Goal: Transaction & Acquisition: Purchase product/service

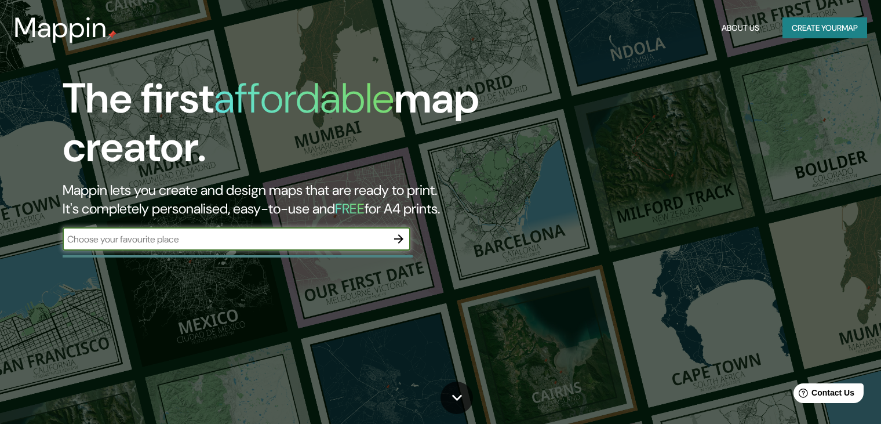
click at [846, 26] on button "Create your map" at bounding box center [824, 27] width 85 height 21
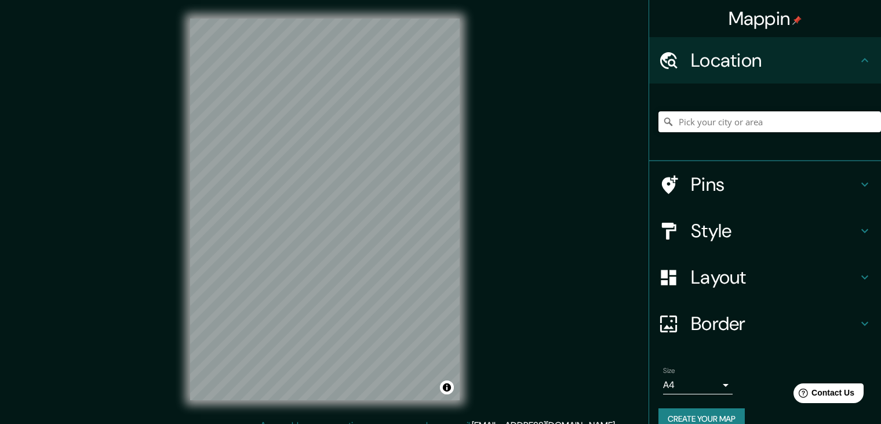
click at [694, 114] on input "Pick your city or area" at bounding box center [769, 121] width 223 height 21
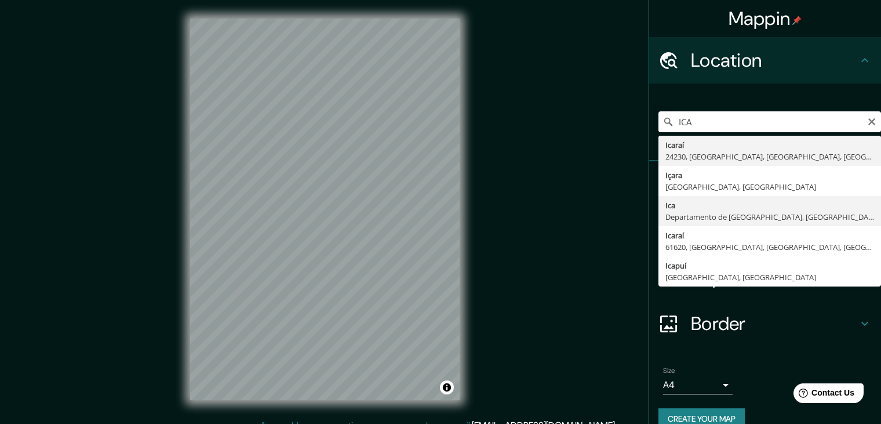
type input "Ica, [GEOGRAPHIC_DATA], [GEOGRAPHIC_DATA]"
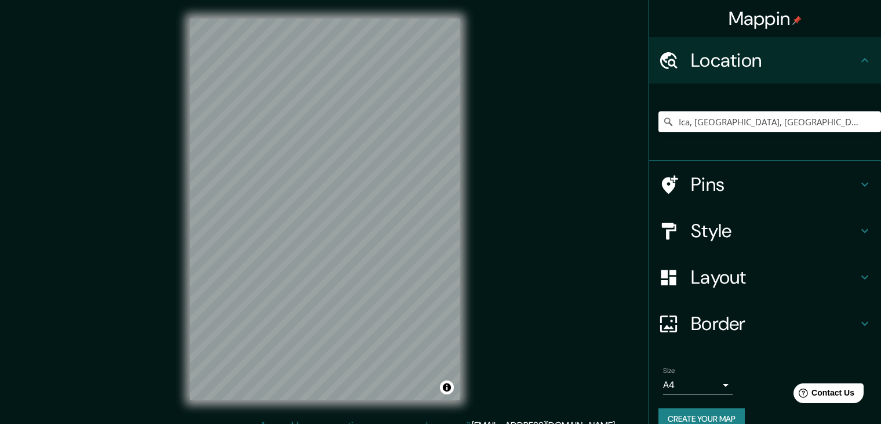
click at [730, 226] on h4 "Style" at bounding box center [774, 230] width 167 height 23
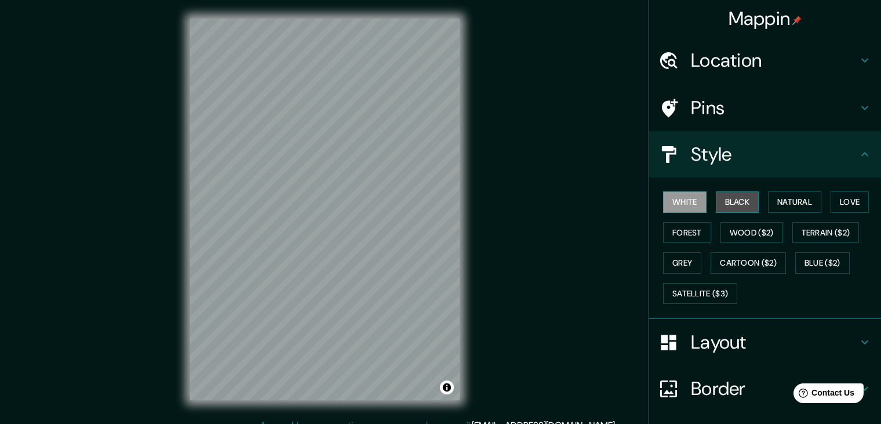
click at [735, 204] on button "Black" at bounding box center [737, 201] width 43 height 21
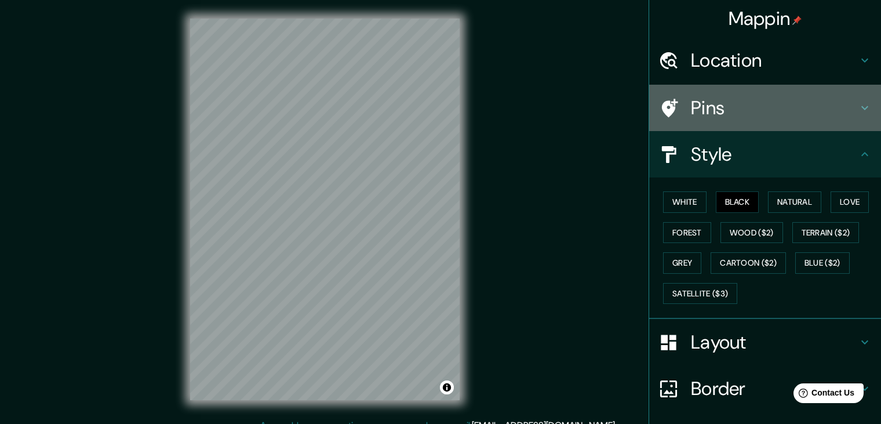
click at [694, 109] on h4 "Pins" at bounding box center [774, 107] width 167 height 23
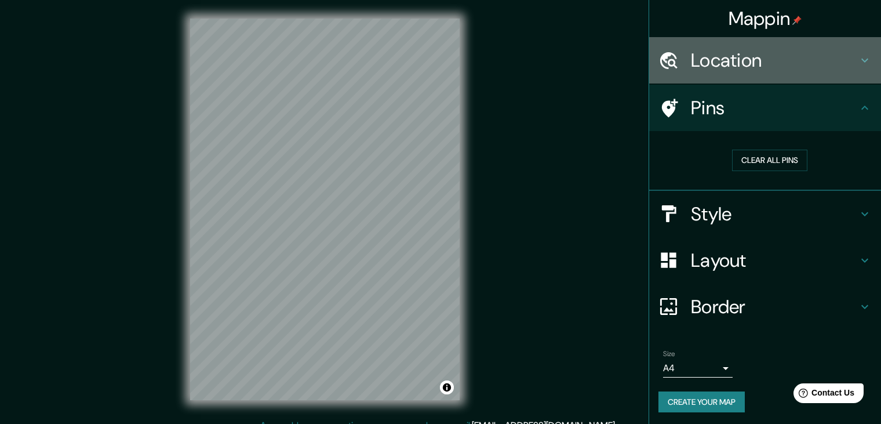
click at [746, 67] on h4 "Location" at bounding box center [774, 60] width 167 height 23
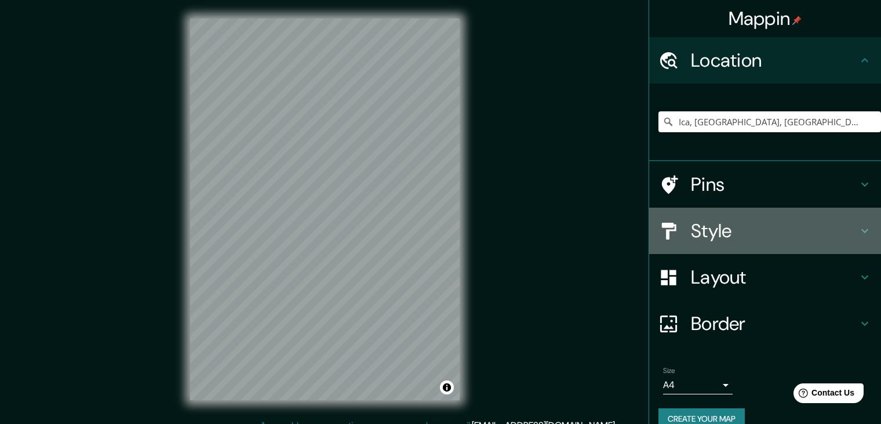
click at [739, 232] on h4 "Style" at bounding box center [774, 230] width 167 height 23
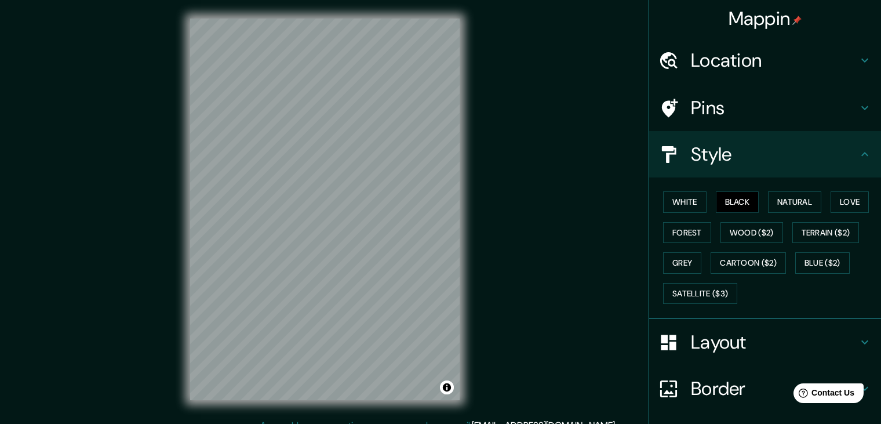
click at [730, 346] on h4 "Layout" at bounding box center [774, 341] width 167 height 23
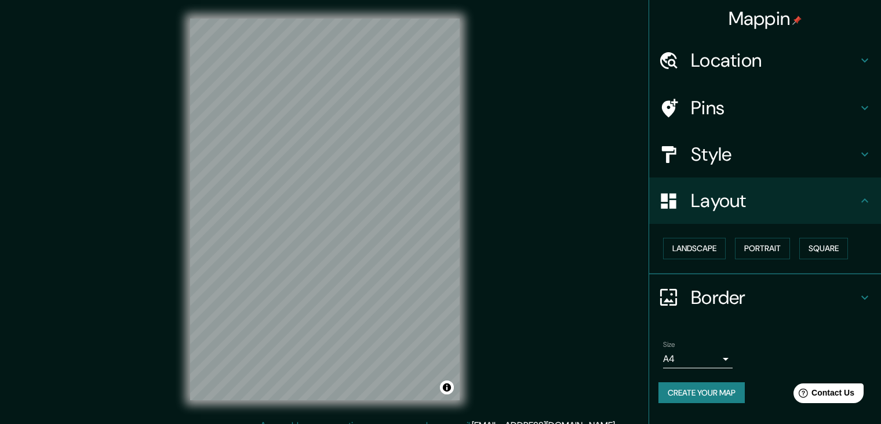
click at [728, 157] on h4 "Style" at bounding box center [774, 154] width 167 height 23
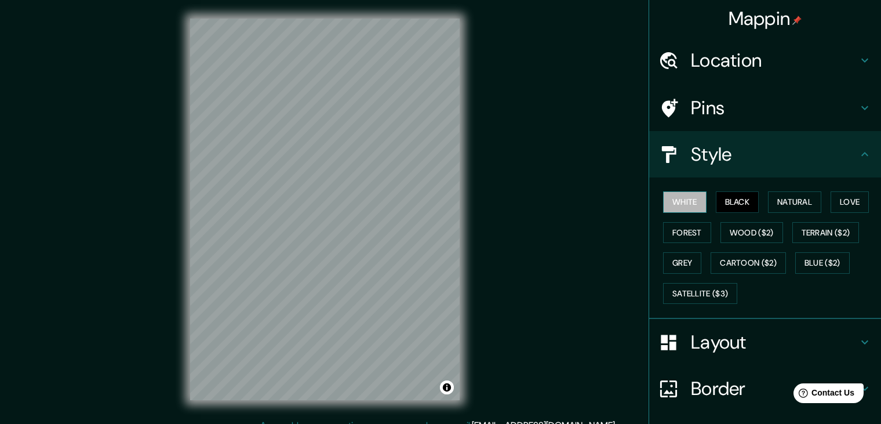
click at [685, 196] on button "White" at bounding box center [684, 201] width 43 height 21
drag, startPoint x: 460, startPoint y: 364, endPoint x: 470, endPoint y: 360, distance: 10.4
click at [470, 362] on div "© Mapbox © OpenStreetMap Improve this map" at bounding box center [325, 209] width 307 height 418
click at [735, 202] on button "Black" at bounding box center [737, 201] width 43 height 21
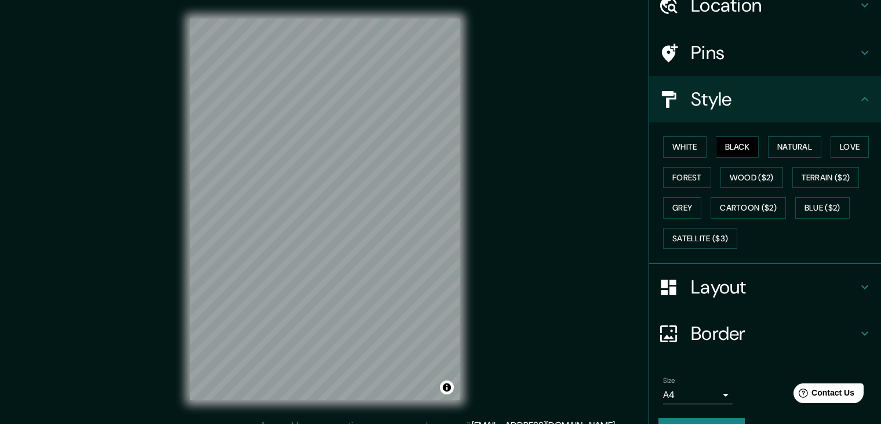
scroll to position [58, 0]
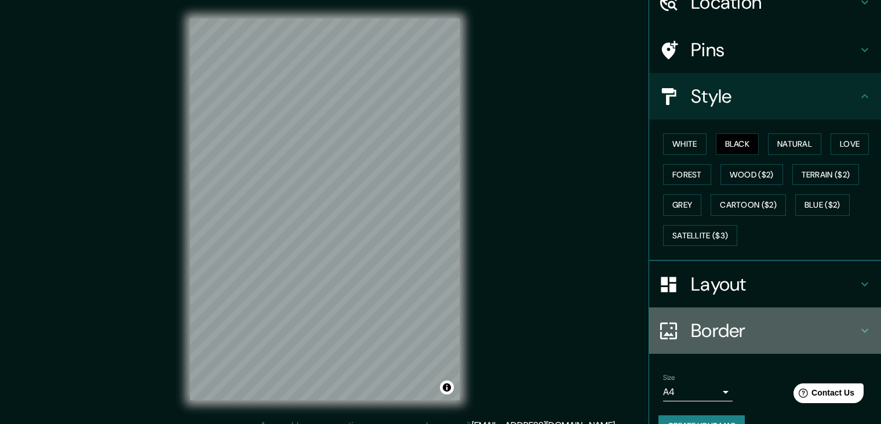
click at [728, 337] on h4 "Border" at bounding box center [774, 330] width 167 height 23
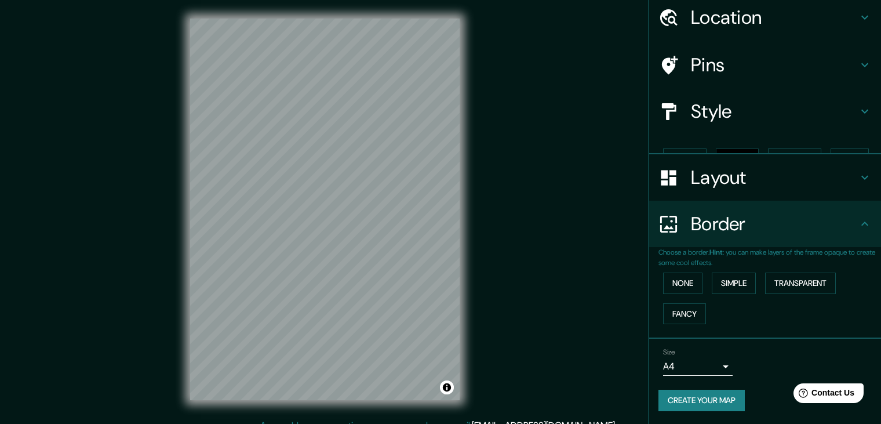
scroll to position [23, 0]
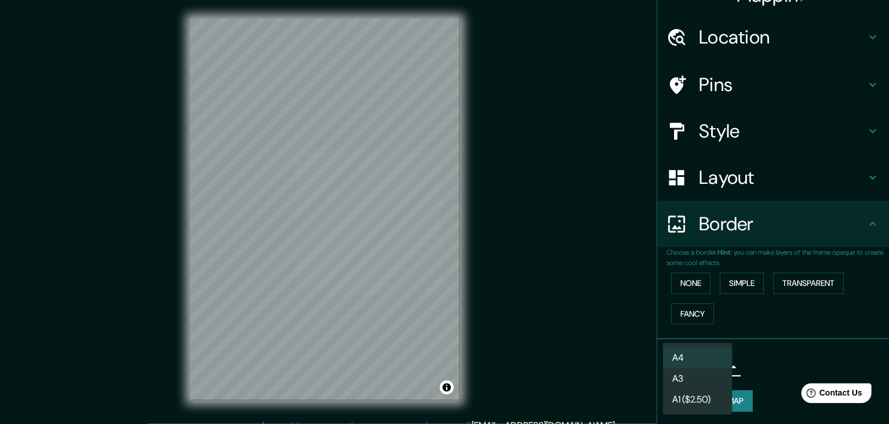
click at [712, 366] on body "Mappin Location [GEOGRAPHIC_DATA], [GEOGRAPHIC_DATA], [GEOGRAPHIC_DATA] Pins St…" at bounding box center [444, 212] width 889 height 424
click at [705, 402] on li "A1 ($2.50)" at bounding box center [698, 399] width 70 height 21
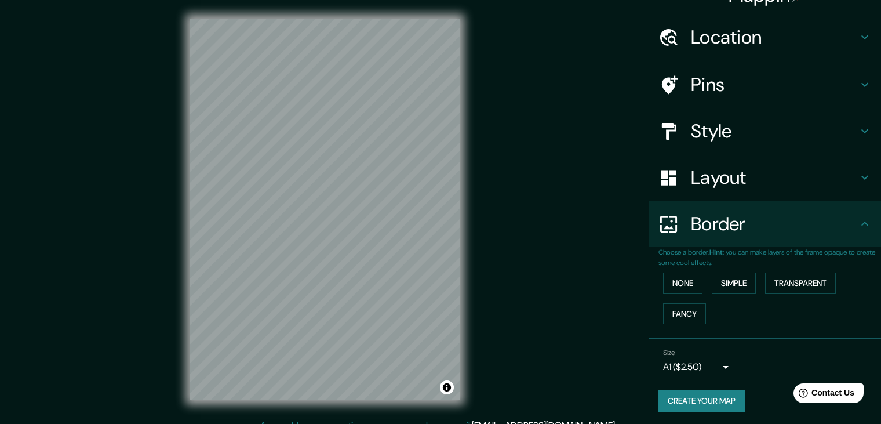
drag, startPoint x: 461, startPoint y: 262, endPoint x: 468, endPoint y: 263, distance: 7.0
click at [468, 263] on div "© Mapbox © OpenStreetMap Improve this map" at bounding box center [325, 209] width 307 height 418
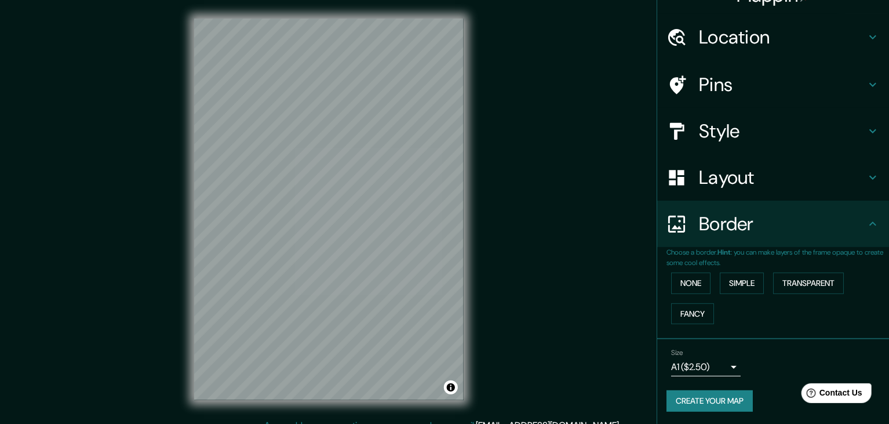
click at [694, 364] on body "Mappin Location [GEOGRAPHIC_DATA], [GEOGRAPHIC_DATA], [GEOGRAPHIC_DATA] Pins St…" at bounding box center [444, 212] width 889 height 424
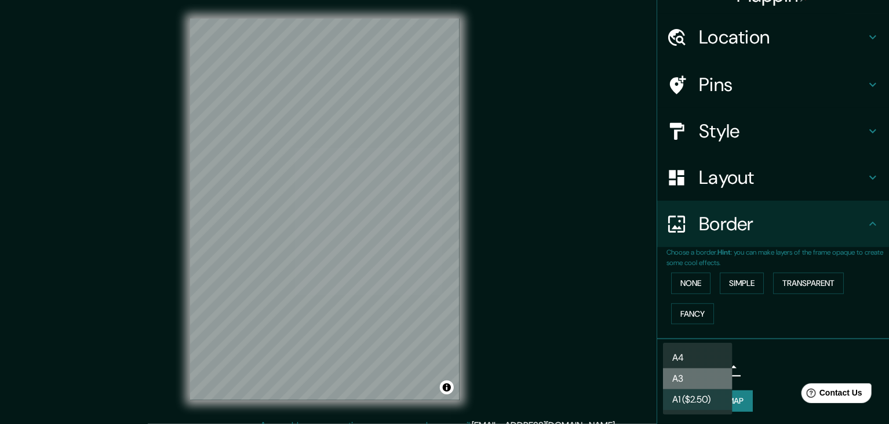
click at [702, 380] on li "A3" at bounding box center [698, 378] width 70 height 21
type input "a4"
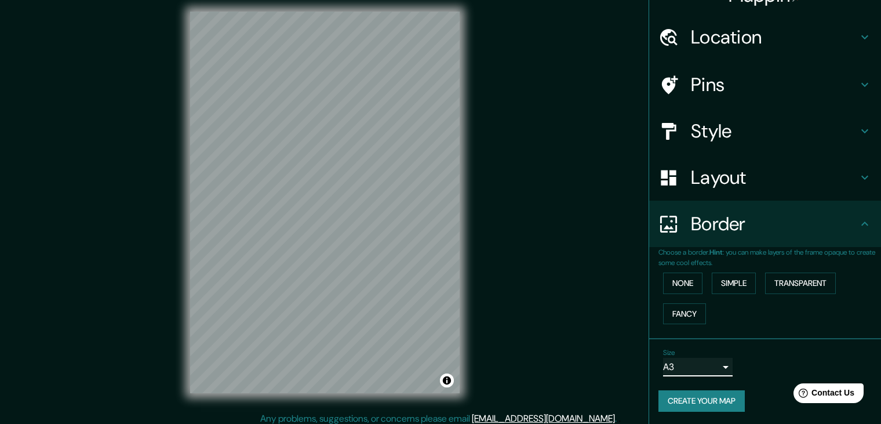
scroll to position [13, 0]
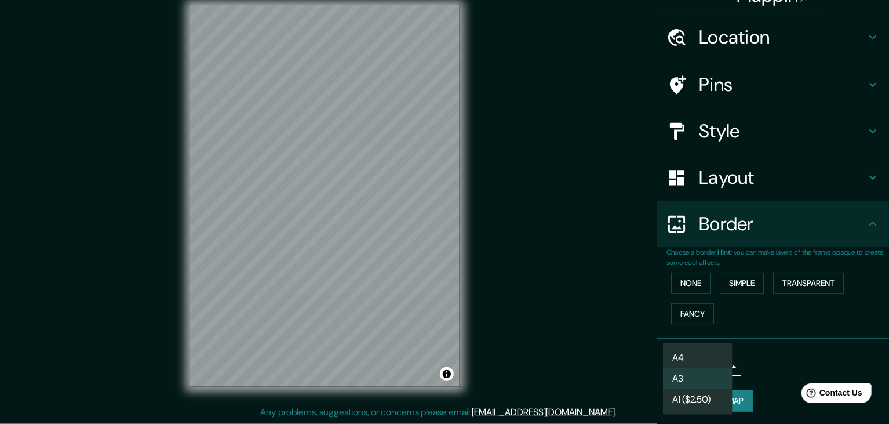
click at [711, 367] on body "Mappin Location [GEOGRAPHIC_DATA], [GEOGRAPHIC_DATA], [GEOGRAPHIC_DATA] Pins St…" at bounding box center [444, 199] width 889 height 424
click at [740, 395] on div at bounding box center [444, 212] width 889 height 424
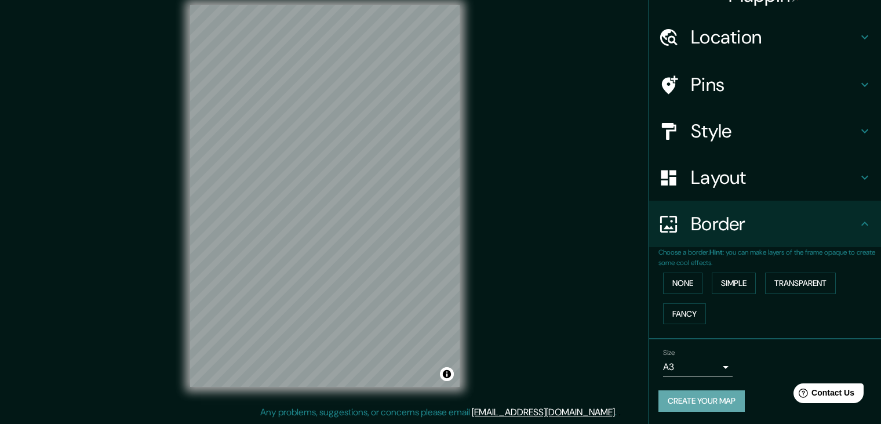
click at [731, 401] on button "Create your map" at bounding box center [701, 400] width 86 height 21
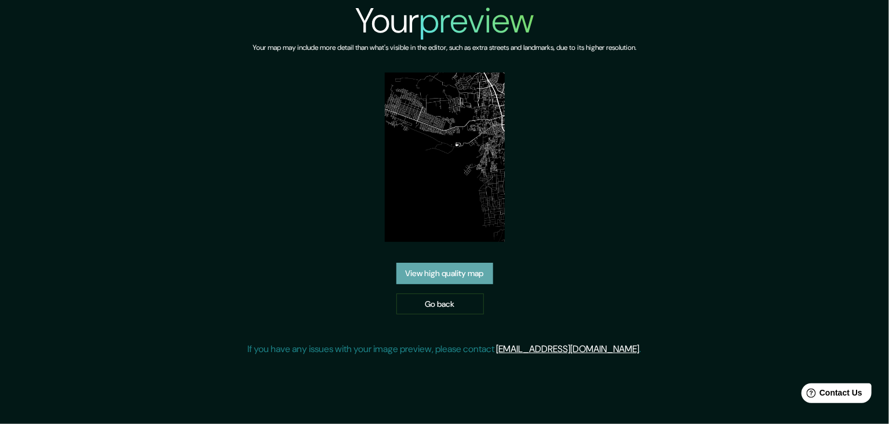
click at [456, 281] on link "View high quality map" at bounding box center [444, 272] width 97 height 21
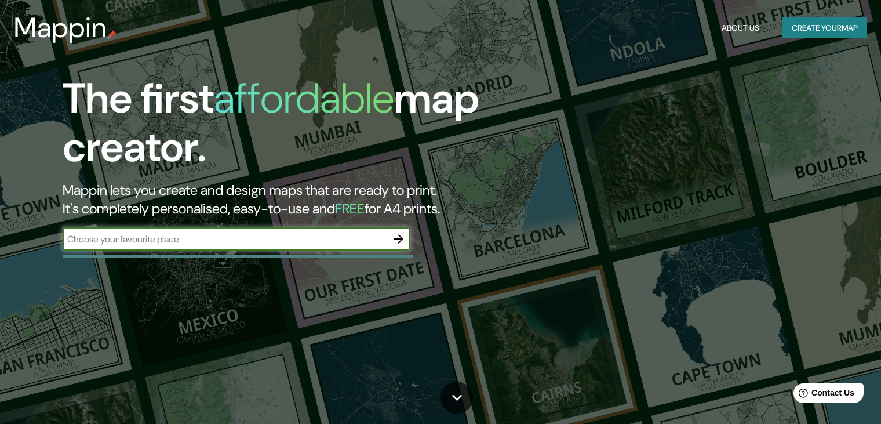
click at [362, 240] on input "text" at bounding box center [225, 238] width 324 height 13
type input "ICA"
click at [402, 239] on icon "button" at bounding box center [398, 238] width 9 height 9
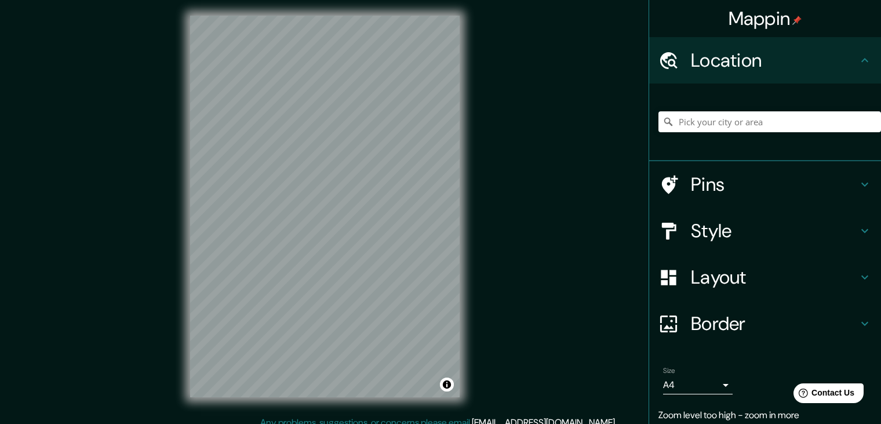
scroll to position [13, 0]
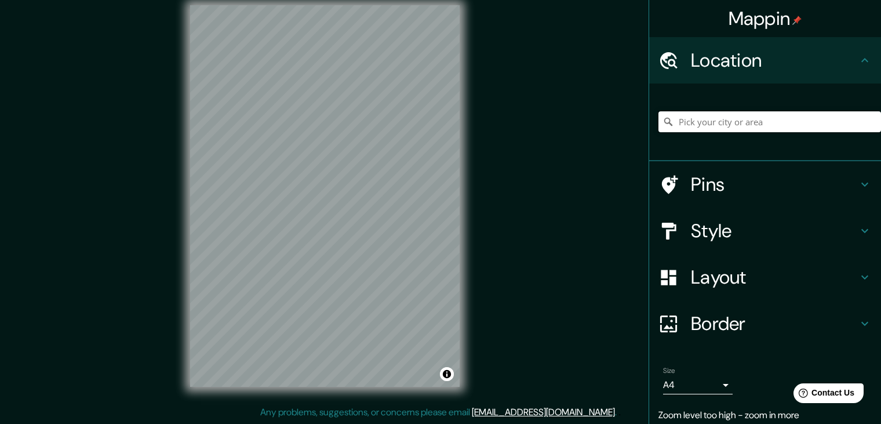
click at [706, 115] on input "Pick your city or area" at bounding box center [769, 121] width 223 height 21
drag, startPoint x: 676, startPoint y: 126, endPoint x: 681, endPoint y: 135, distance: 10.1
click at [681, 135] on div "Icaraí, 24230, Niterói, Río de Janeiro, Brasil Icaraí 24230, Niterói, Río de Ja…" at bounding box center [769, 122] width 223 height 58
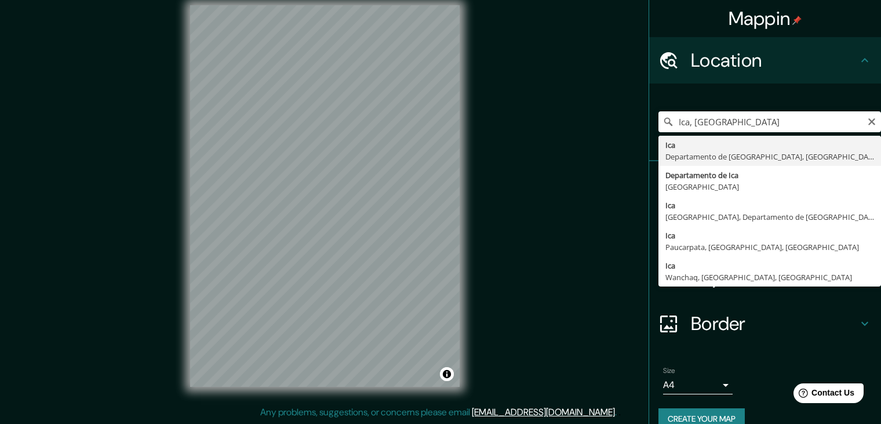
type input "Ica, Departamento de Ica, Perú"
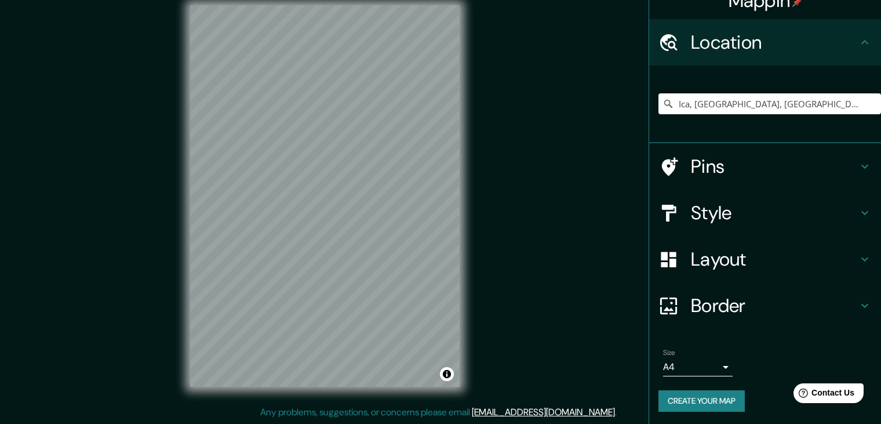
scroll to position [19, 0]
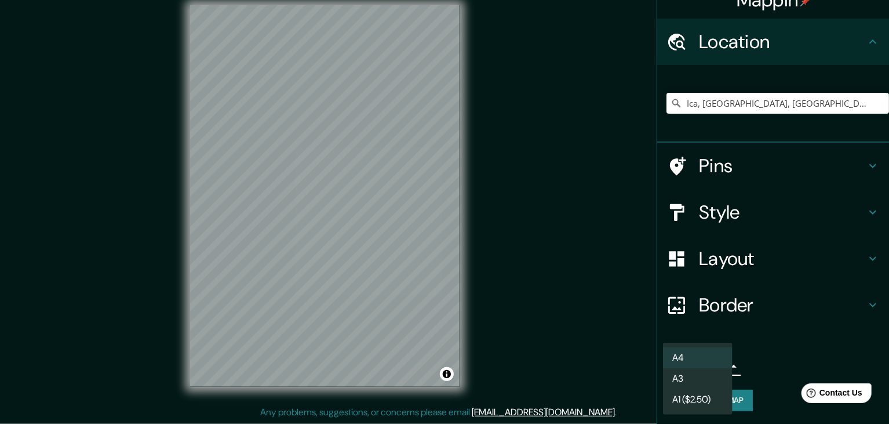
click at [714, 363] on body "Mappin Location Ica, Departamento de Ica, Perú Pins Style Layout Border Choose …" at bounding box center [444, 199] width 889 height 424
click at [708, 380] on li "A3" at bounding box center [698, 378] width 70 height 21
type input "a4"
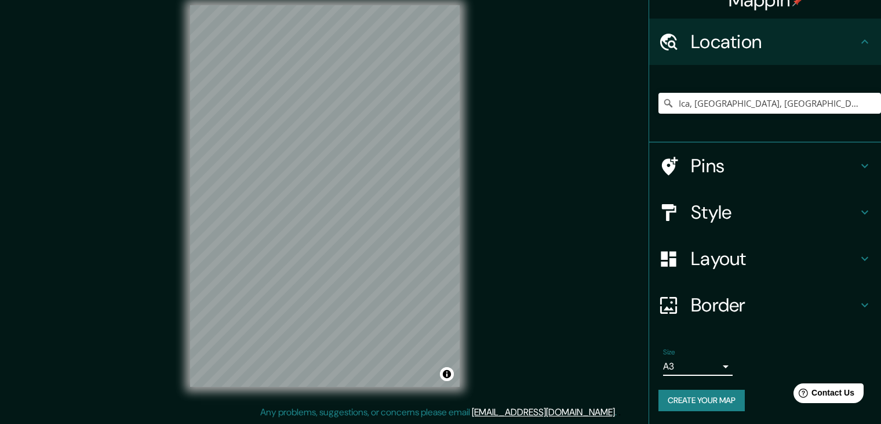
click at [490, 265] on div "Mappin Location Ica, Departamento de Ica, Perú Pins Style Layout Border Choose …" at bounding box center [440, 205] width 881 height 437
drag, startPoint x: 389, startPoint y: 216, endPoint x: 383, endPoint y: 243, distance: 27.3
click at [383, 243] on div at bounding box center [381, 243] width 9 height 9
click at [757, 250] on h4 "Layout" at bounding box center [774, 258] width 167 height 23
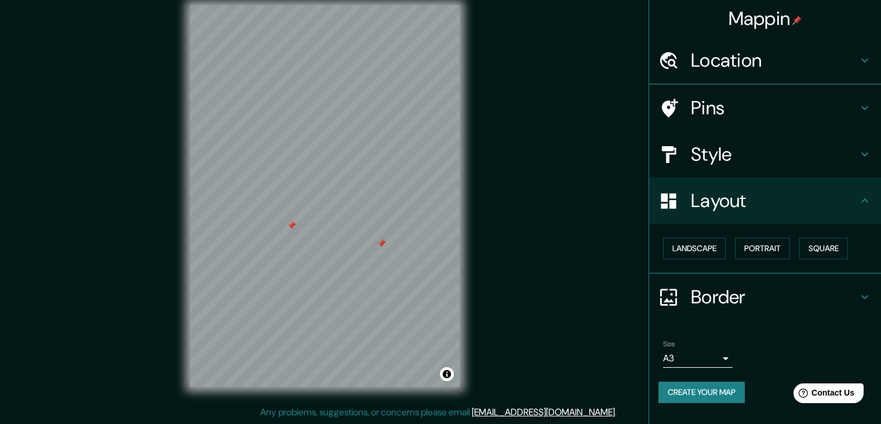
scroll to position [0, 0]
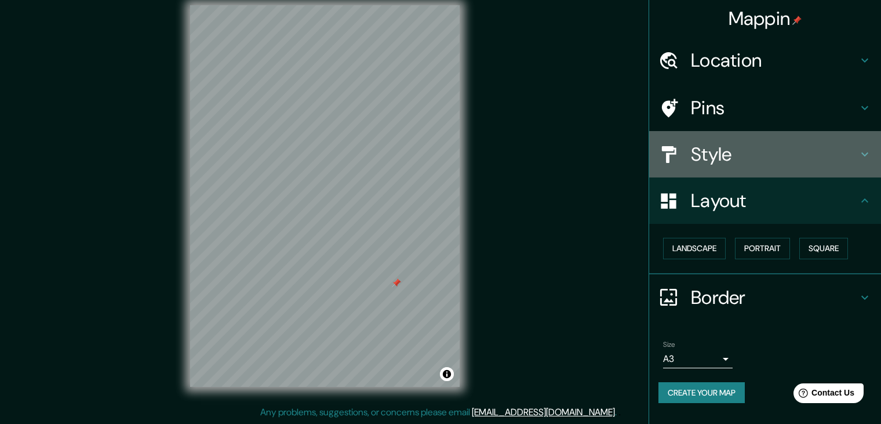
click at [738, 151] on h4 "Style" at bounding box center [774, 154] width 167 height 23
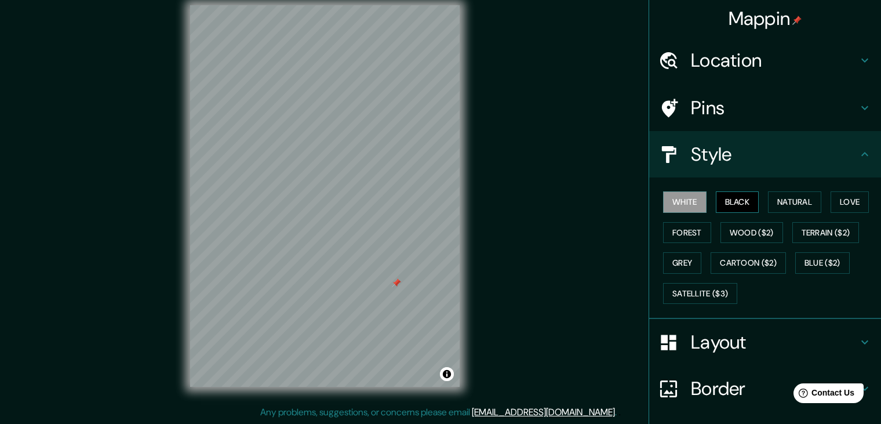
click at [716, 195] on button "Black" at bounding box center [737, 201] width 43 height 21
click at [739, 260] on button "Cartoon ($2)" at bounding box center [747, 262] width 75 height 21
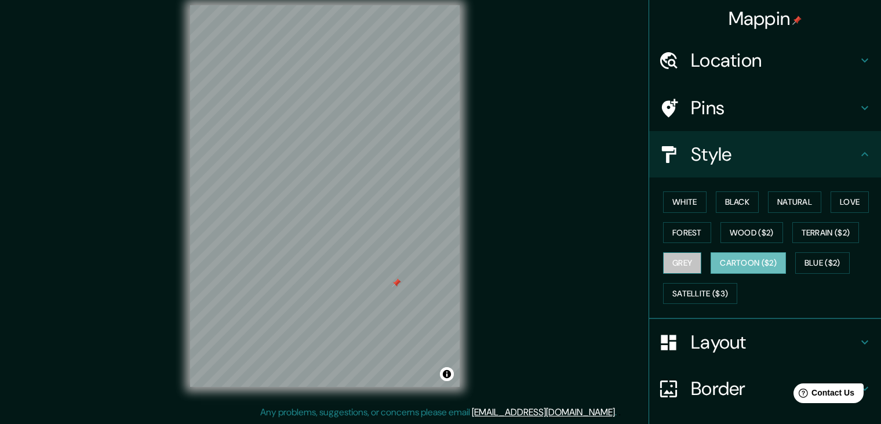
click at [684, 258] on button "Grey" at bounding box center [682, 262] width 38 height 21
click at [732, 202] on button "Black" at bounding box center [737, 201] width 43 height 21
